Goal: Information Seeking & Learning: Understand process/instructions

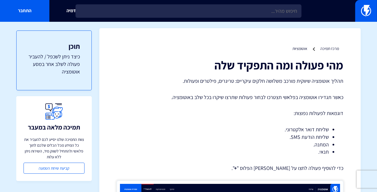
click at [225, 46] on ul "מרכז תמיכה אוטומציות" at bounding box center [230, 49] width 227 height 6
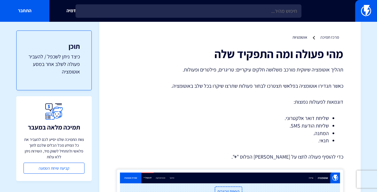
scroll to position [11, 0]
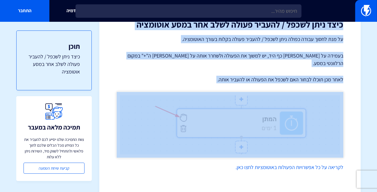
scroll to position [516, 0]
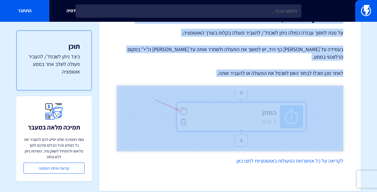
drag, startPoint x: 184, startPoint y: 72, endPoint x: 343, endPoint y: 153, distance: 178.6
copy div "תהליך אוטומציה שיווקית מורכב משלושה חלקים עיקריים: טריגרים, פילטרים ופעולות. כא…"
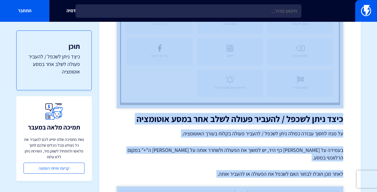
scroll to position [414, 0]
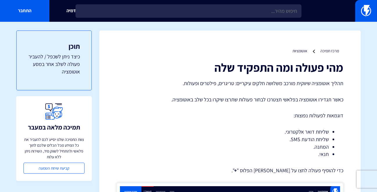
click at [147, 18] on div "אקדמיה התחבר" at bounding box center [188, 11] width 377 height 22
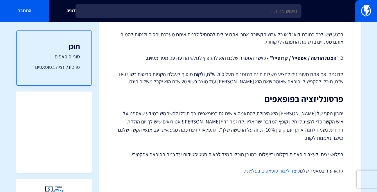
scroll to position [421, 0]
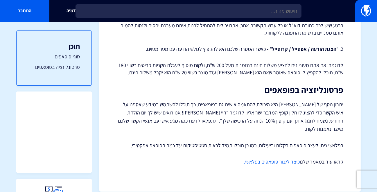
click at [260, 158] on link "כיצד ליצור פופאפים בפלאשי." at bounding box center [272, 161] width 56 height 7
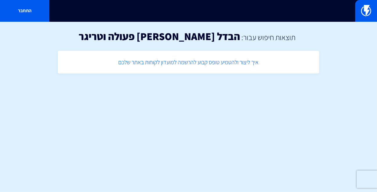
click at [216, 61] on link "איך ליצור ולהטמיע טופס קבוע להרשמה למועדון לקוחות באתר שלכם" at bounding box center [189, 62] width 256 height 17
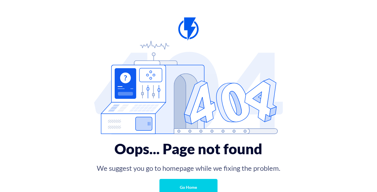
scroll to position [9, 0]
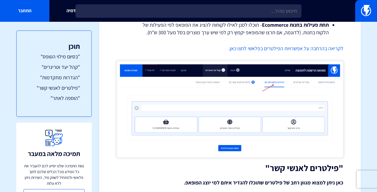
scroll to position [1316, 0]
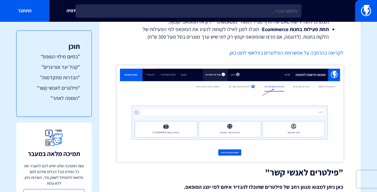
click at [149, 52] on p "לקריאה בהרחבה על אפשרויות הפילטרים בפלאשי לחצו כאן." at bounding box center [230, 53] width 227 height 8
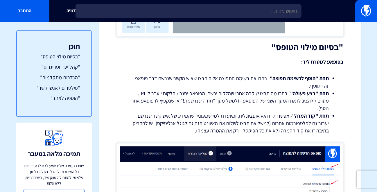
scroll to position [0, 0]
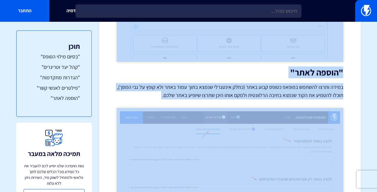
scroll to position [1814, 0]
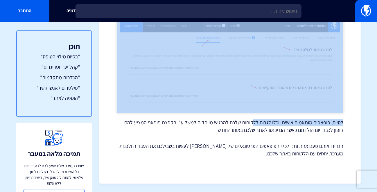
drag, startPoint x: 219, startPoint y: 68, endPoint x: 255, endPoint y: 117, distance: 61.4
click at [73, 99] on link ""הוספה לאתר"" at bounding box center [54, 99] width 52 height 8
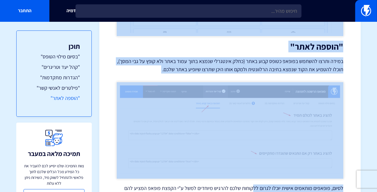
scroll to position [1746, 0]
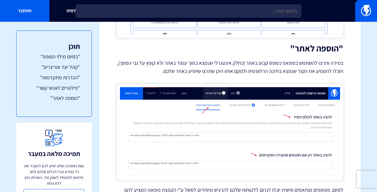
click at [222, 51] on h2 ""הוספה לאתר"" at bounding box center [230, 49] width 227 height 10
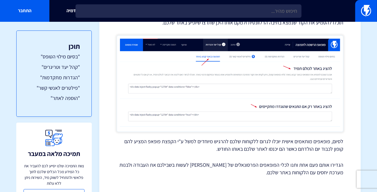
scroll to position [1814, 0]
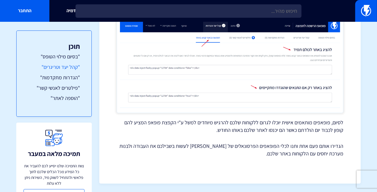
click at [75, 69] on link ""קהל יעד וטריגרים"" at bounding box center [54, 67] width 52 height 8
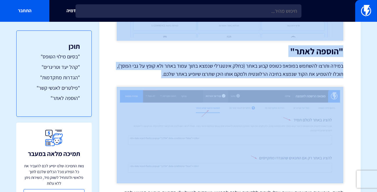
scroll to position [1814, 0]
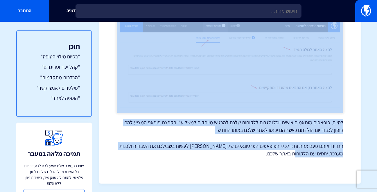
drag, startPoint x: 125, startPoint y: 82, endPoint x: 303, endPoint y: 155, distance: 192.1
copy div "loremi, dolor sitam con adipi, eli seddoe. temp incidid utla etdolo ma aliqua, …"
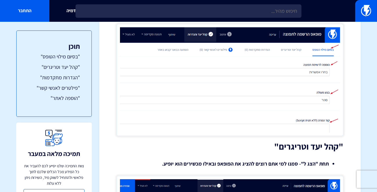
scroll to position [348, 0]
